Goal: Register for event/course

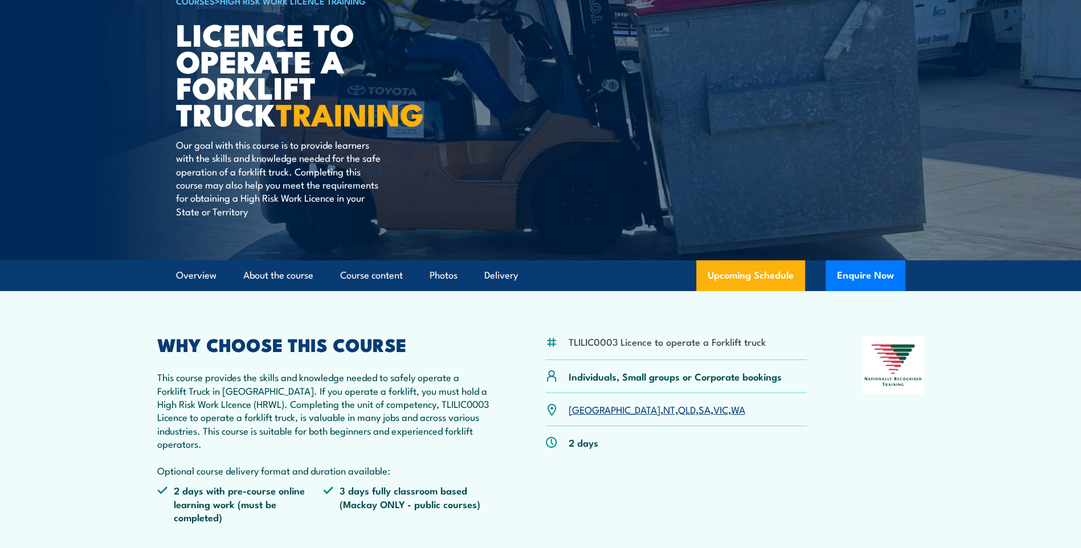
scroll to position [114, 0]
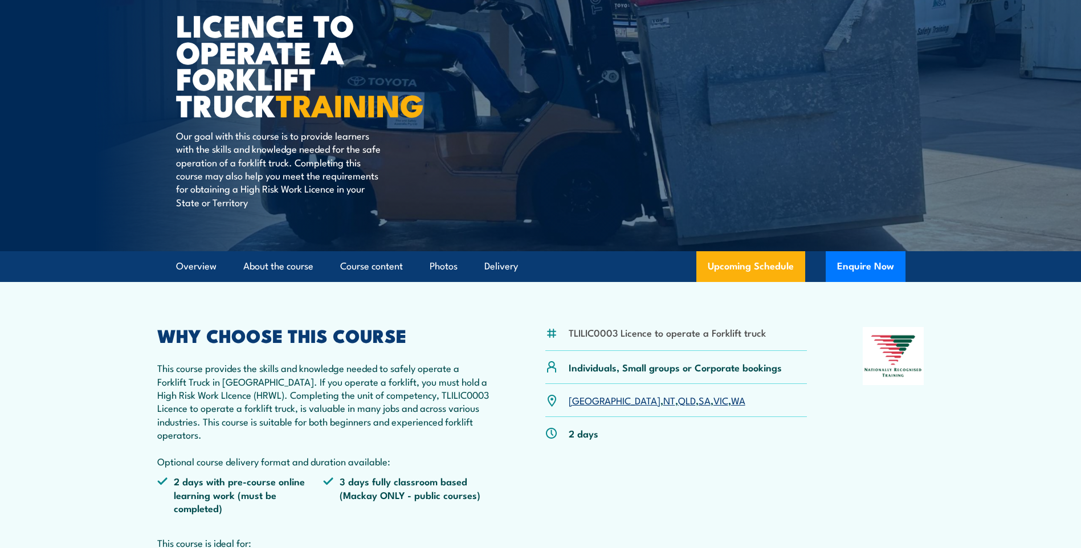
click at [714, 400] on link "VIC" at bounding box center [721, 400] width 15 height 14
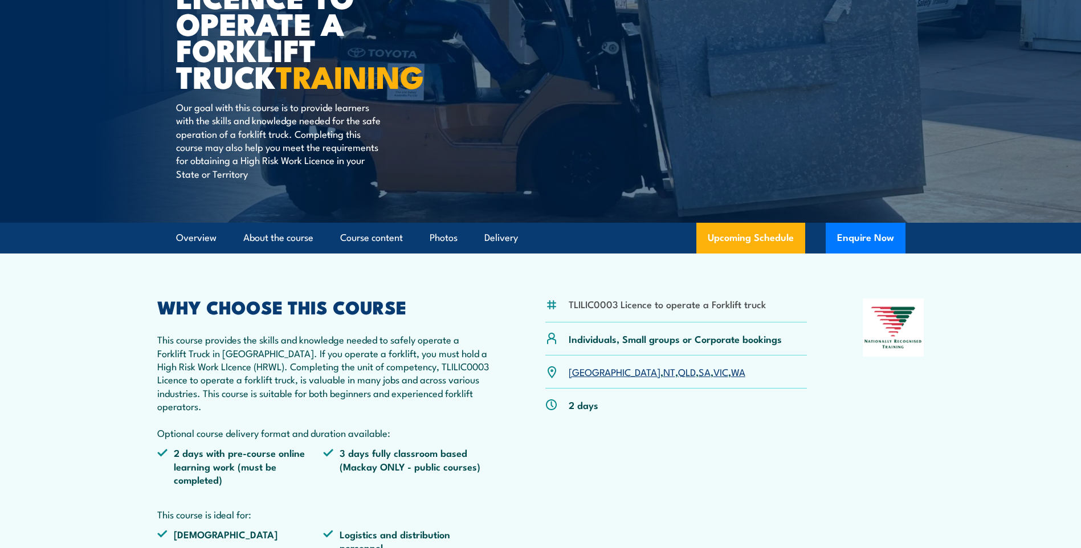
scroll to position [171, 0]
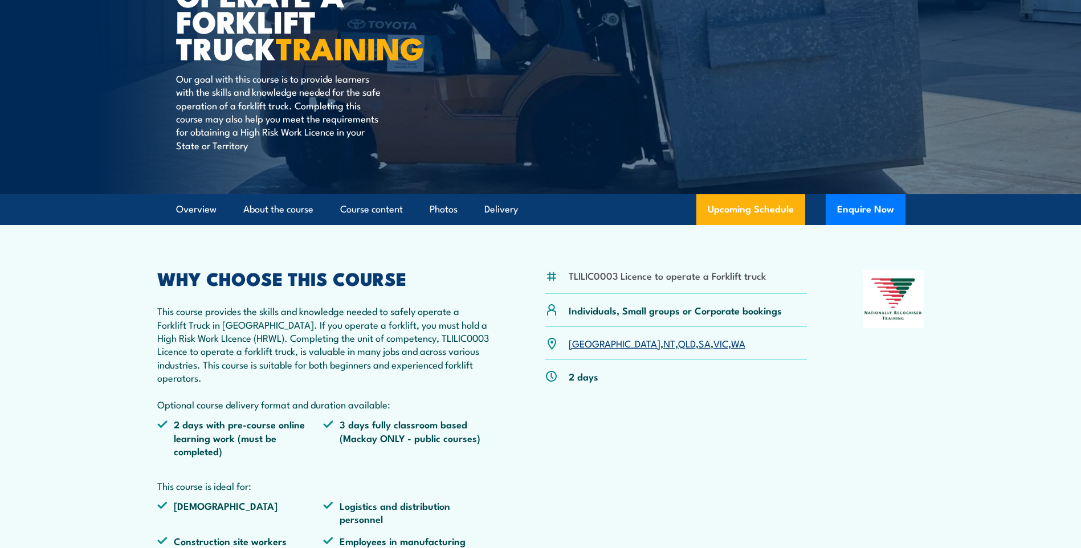
click at [714, 343] on link "VIC" at bounding box center [721, 343] width 15 height 14
